Goal: Transaction & Acquisition: Obtain resource

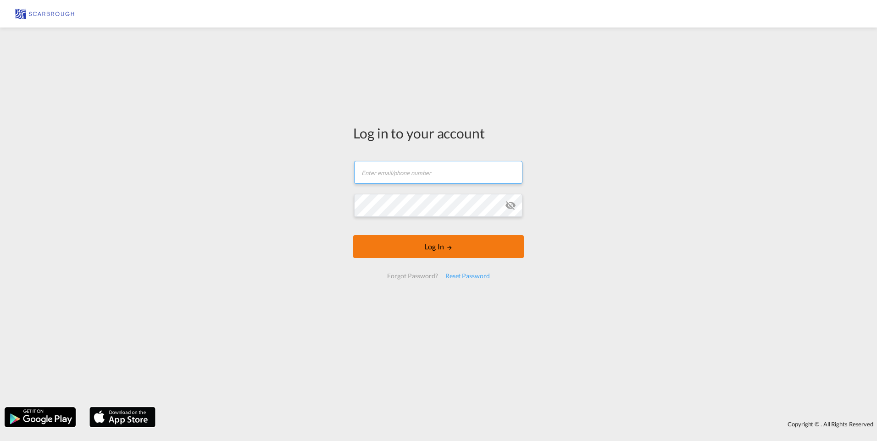
type input "[PERSON_NAME][EMAIL_ADDRESS][DOMAIN_NAME]"
click at [390, 252] on button "Log In" at bounding box center [438, 246] width 171 height 23
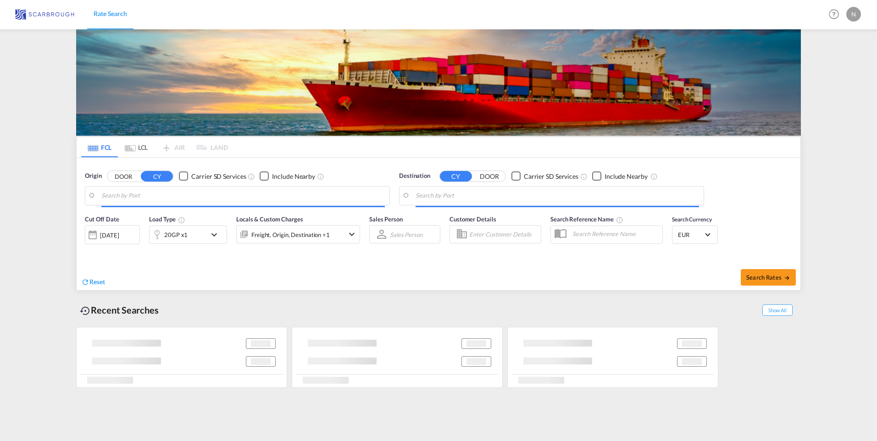
type input "[GEOGRAPHIC_DATA], NLRTM"
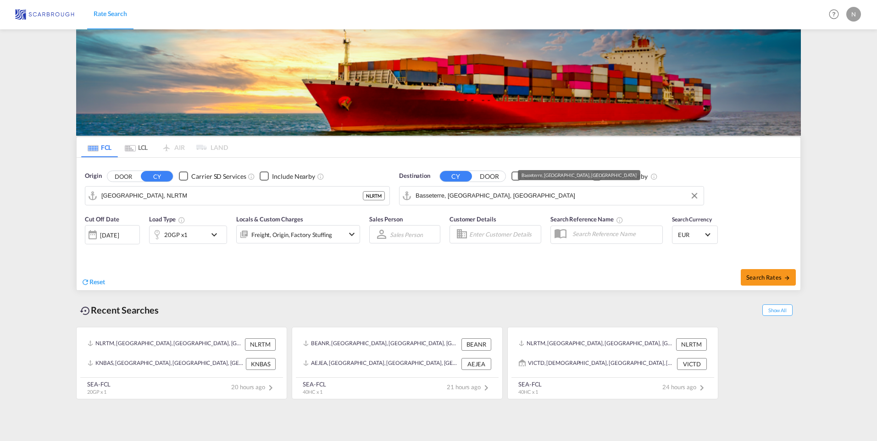
click at [448, 197] on input "Basseterre, [GEOGRAPHIC_DATA], [GEOGRAPHIC_DATA]" at bounding box center [556, 196] width 283 height 14
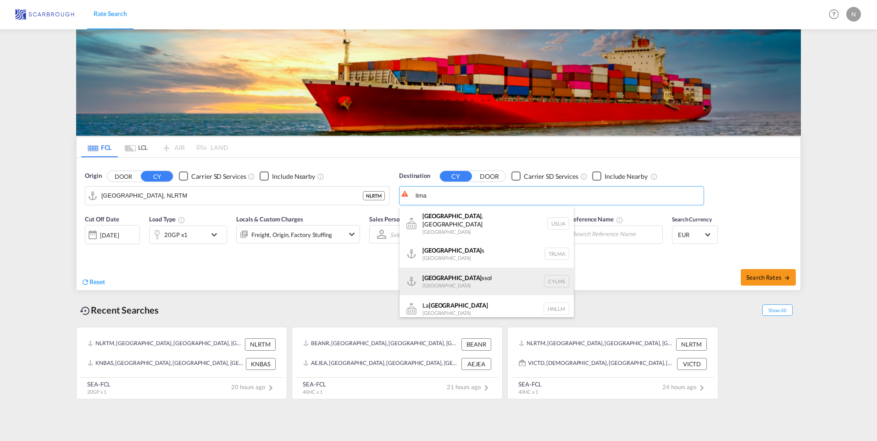
click at [436, 272] on div "Lima ssol Cyprus CYLMS" at bounding box center [486, 282] width 174 height 28
type input "Limassol, CYLMS"
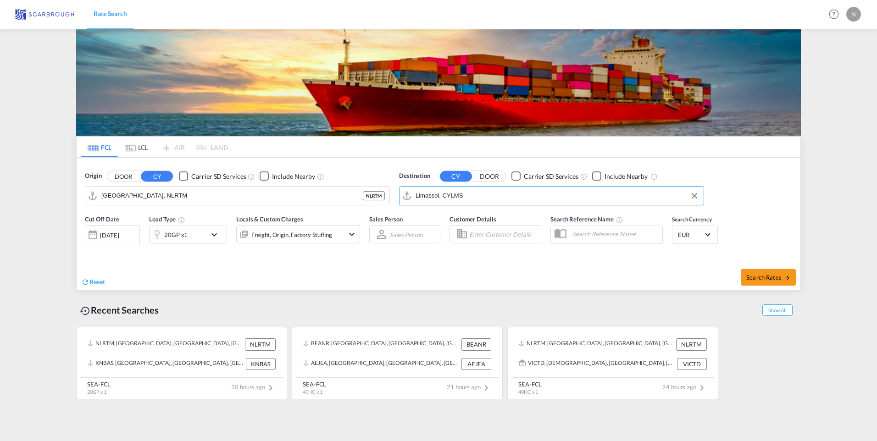
click at [107, 239] on div "[DATE]" at bounding box center [109, 235] width 19 height 8
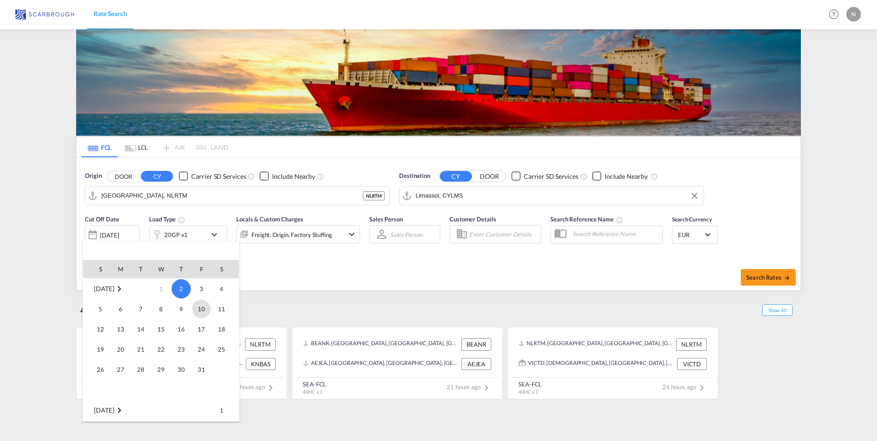
click at [201, 313] on span "10" at bounding box center [201, 309] width 18 height 18
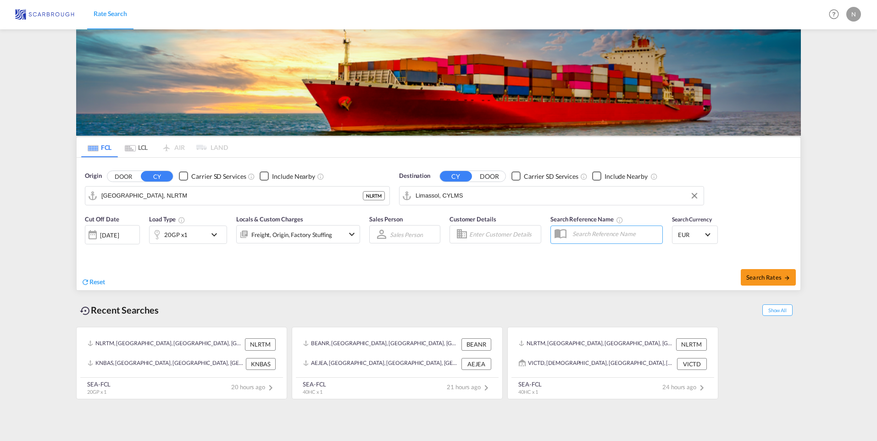
click at [181, 235] on div "20GP x1" at bounding box center [175, 234] width 23 height 13
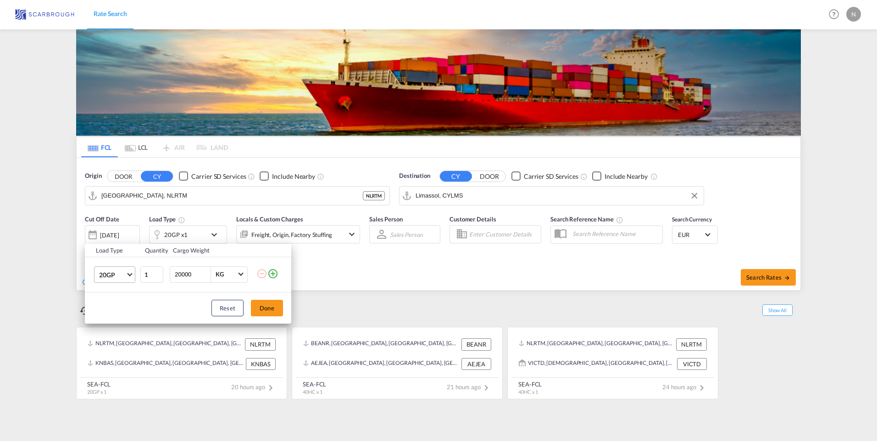
click at [122, 277] on span "20GP" at bounding box center [112, 275] width 27 height 9
click at [107, 319] on div "40HC" at bounding box center [107, 318] width 17 height 9
click at [267, 311] on button "Done" at bounding box center [267, 308] width 32 height 17
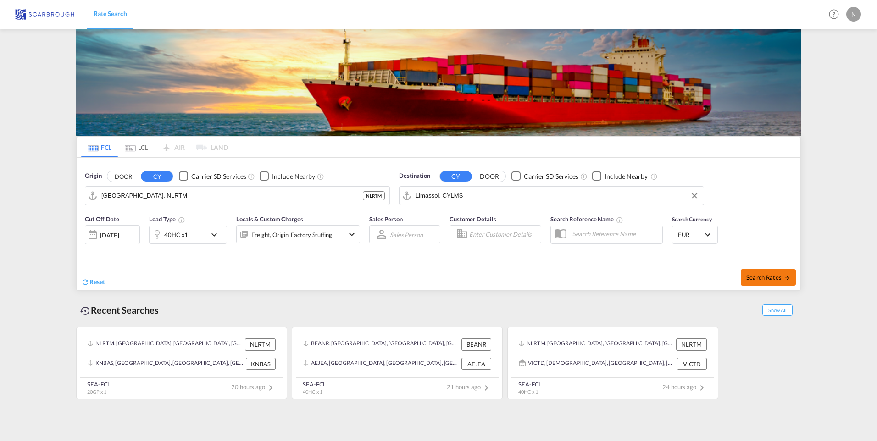
click at [754, 276] on span "Search Rates" at bounding box center [768, 277] width 44 height 7
type input "NLRTM to CYLMS / [DATE]"
